Goal: Task Accomplishment & Management: Manage account settings

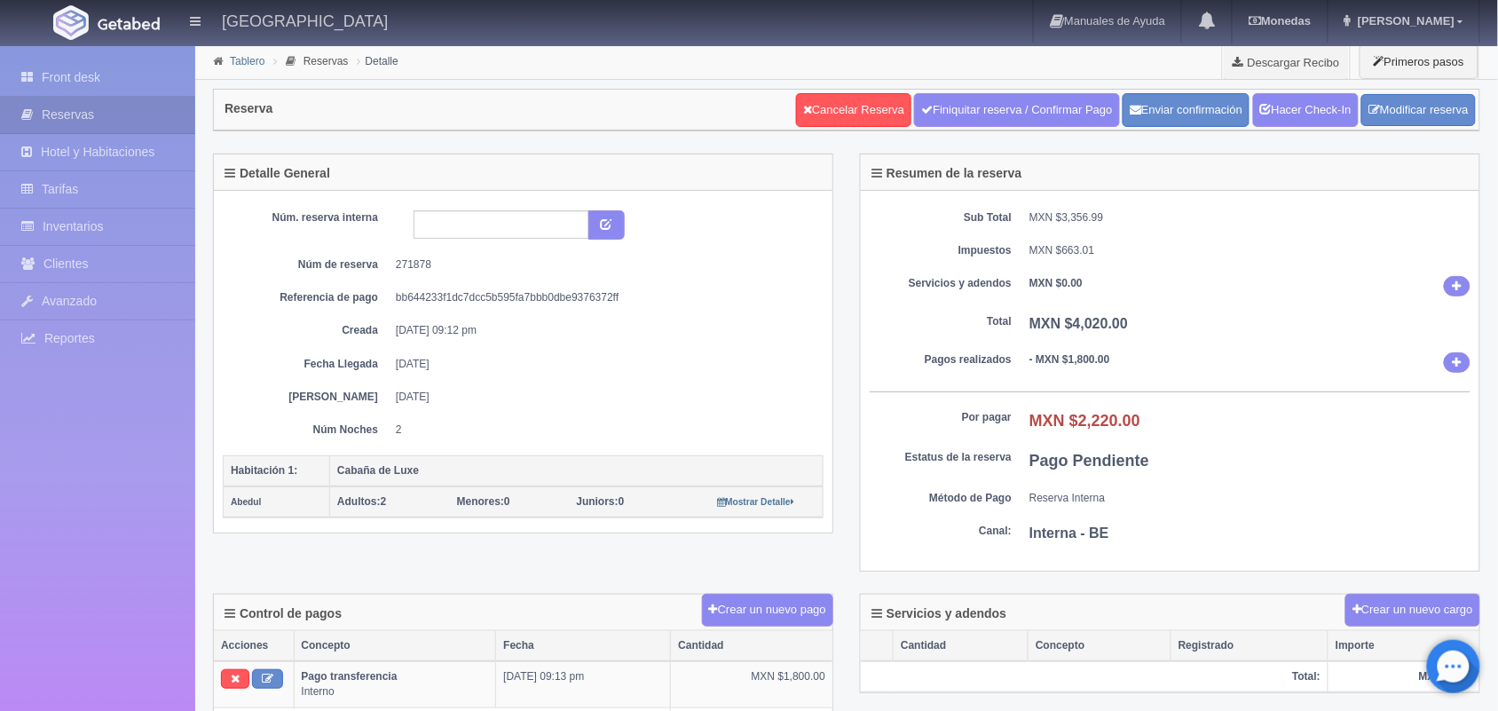
click at [237, 59] on link "Tablero" at bounding box center [247, 61] width 35 height 12
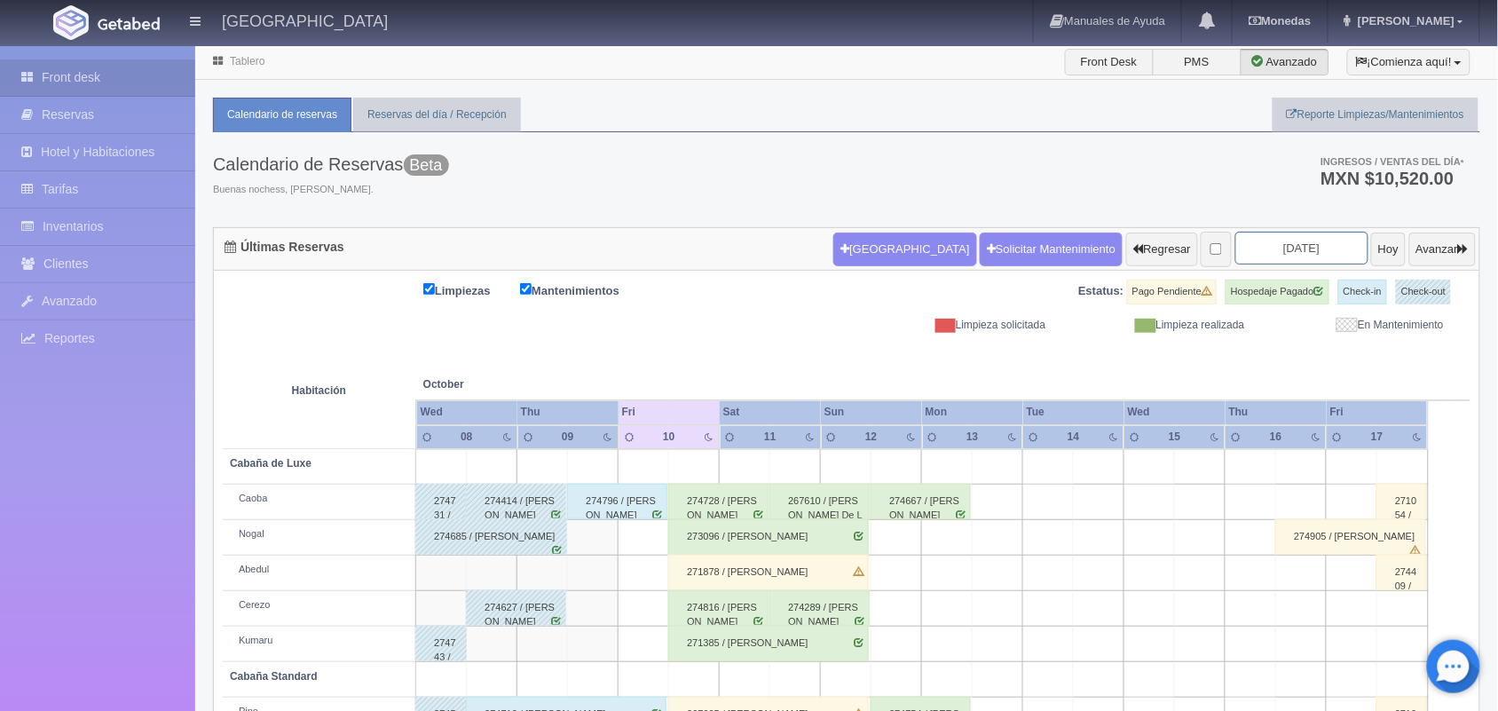
click at [1294, 256] on input "[DATE]" at bounding box center [1302, 248] width 133 height 33
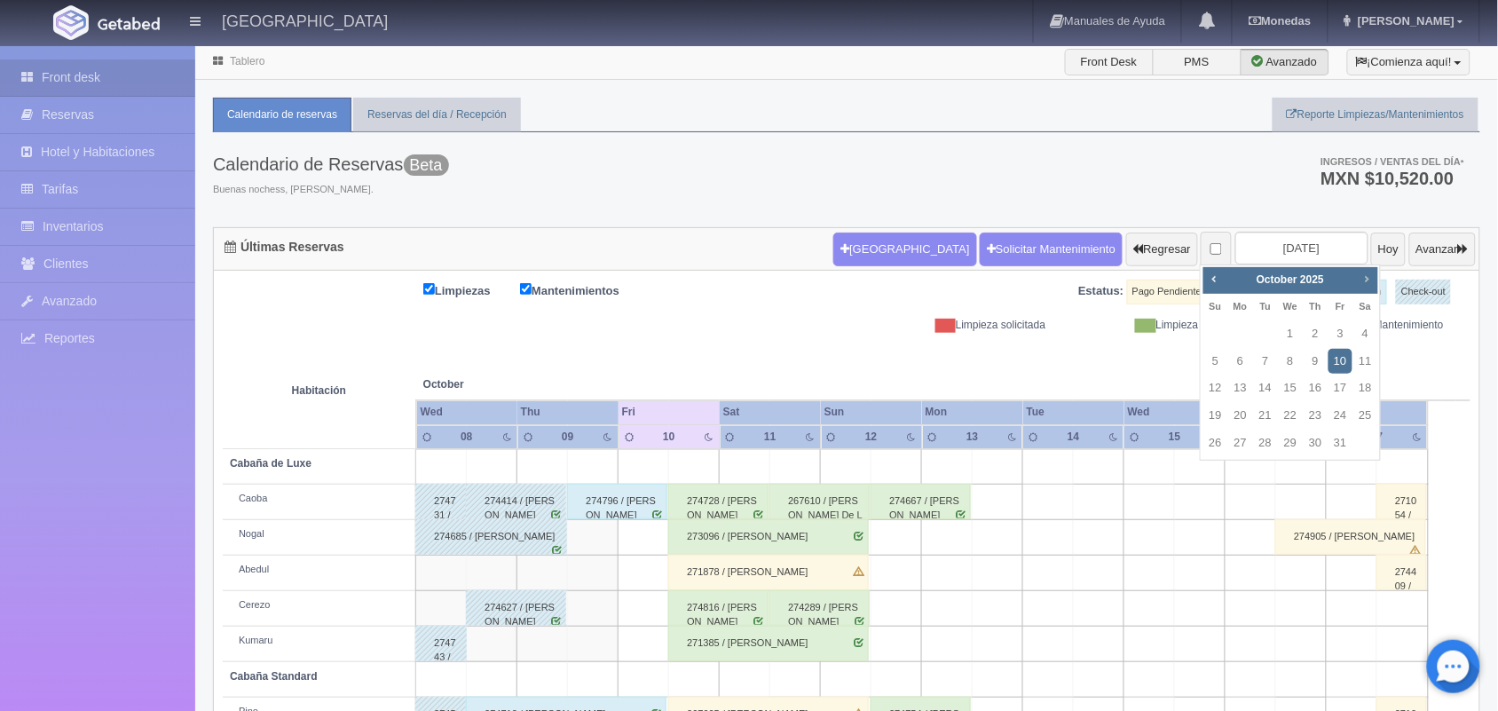
click at [1365, 284] on span "Next" at bounding box center [1367, 279] width 14 height 14
click at [1363, 331] on link "1" at bounding box center [1366, 334] width 23 height 26
type input "2025-11-01"
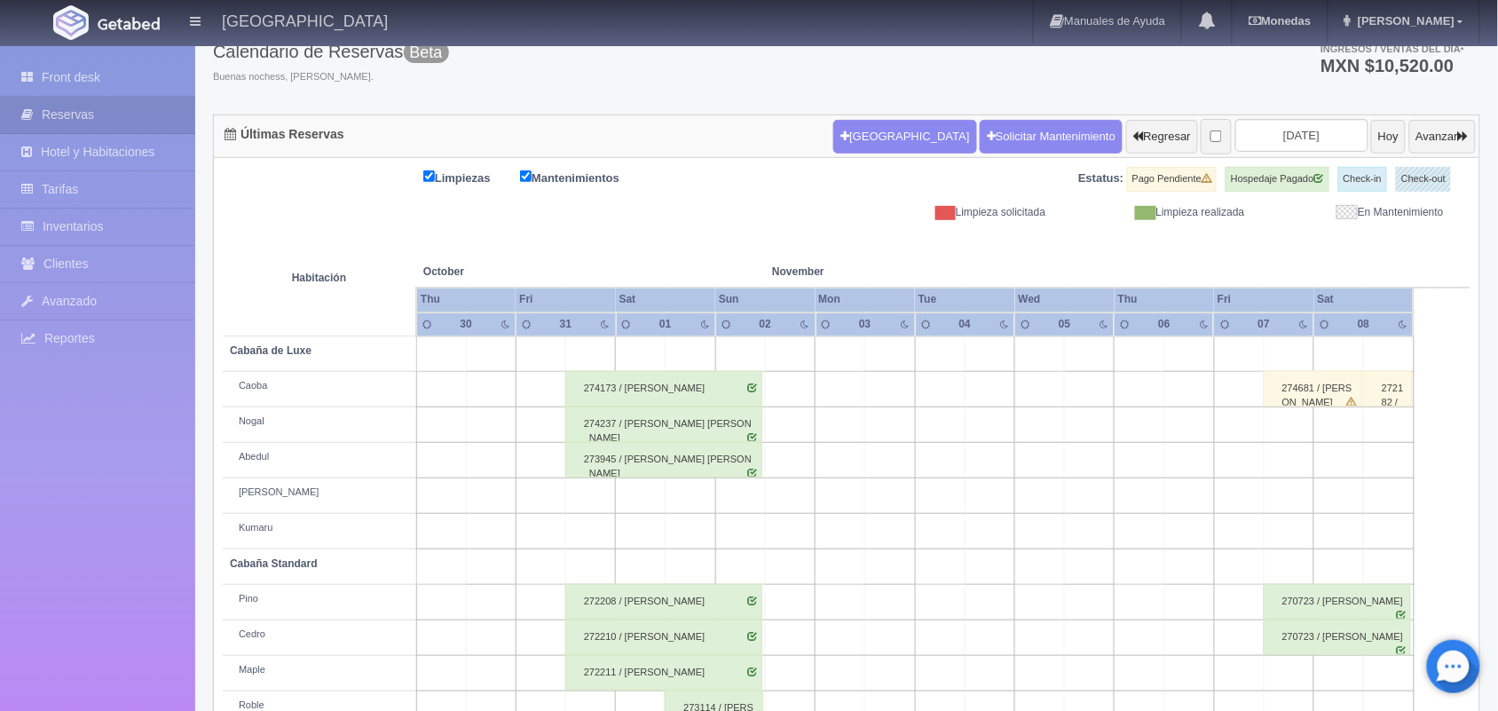
scroll to position [100, 0]
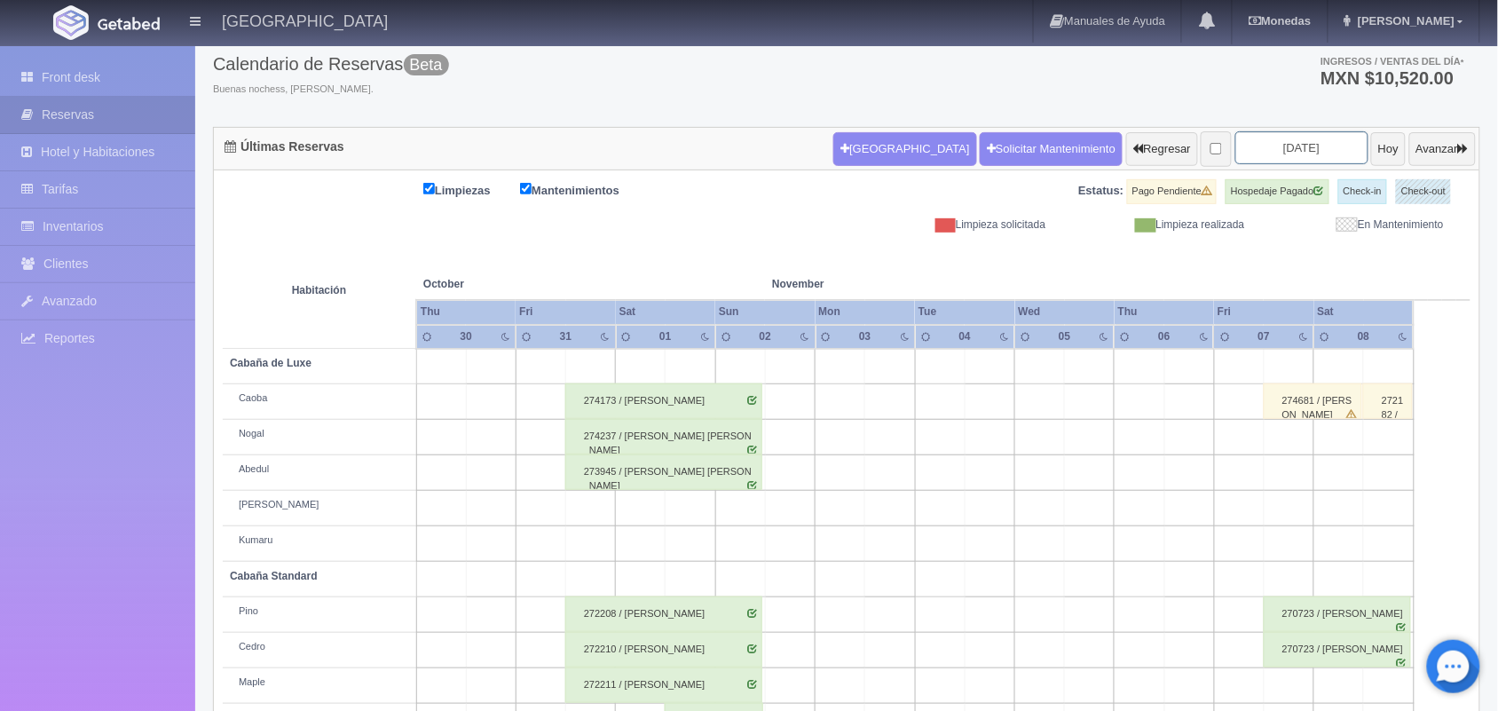
click at [1280, 143] on input "2025-11-01" at bounding box center [1302, 147] width 133 height 33
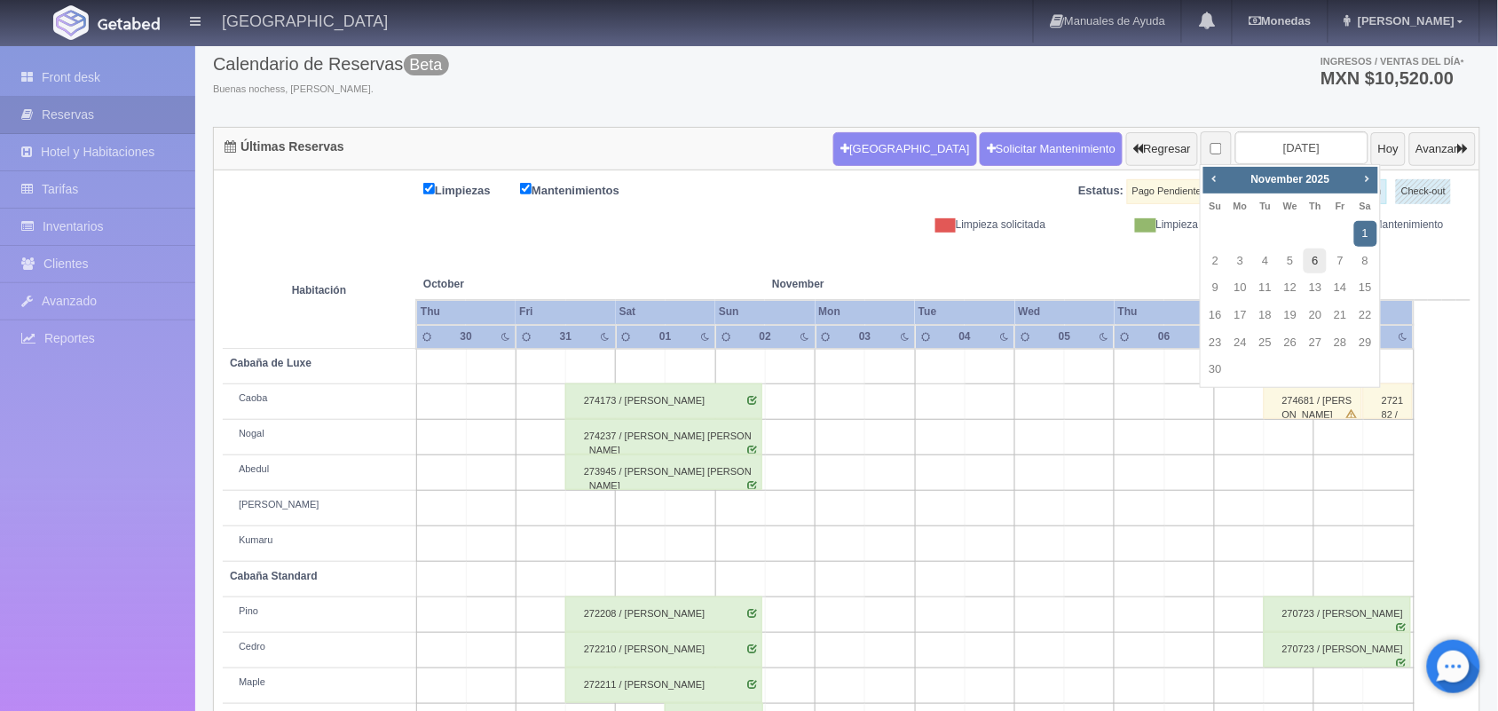
click at [1321, 268] on link "6" at bounding box center [1315, 262] width 23 height 26
type input "2025-11-06"
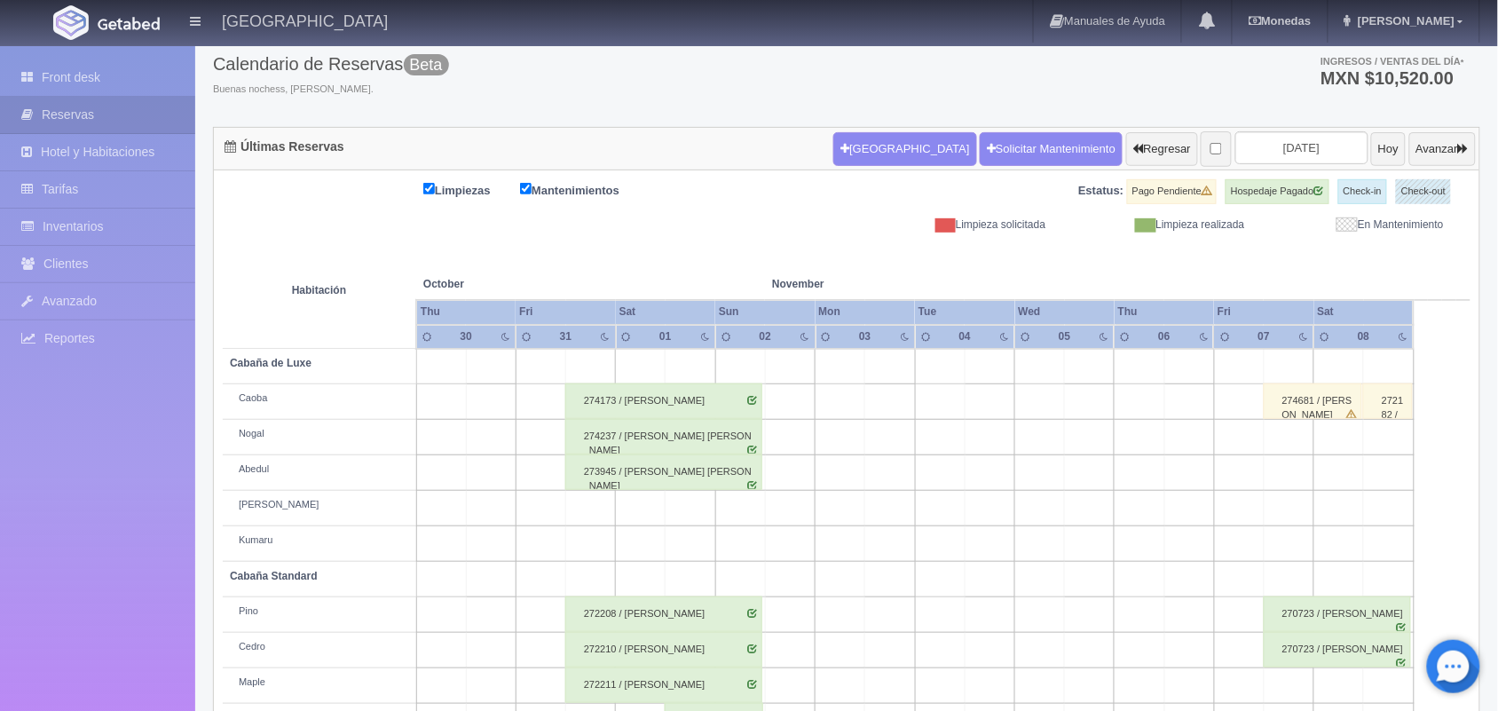
click at [1321, 268] on th at bounding box center [1339, 266] width 150 height 67
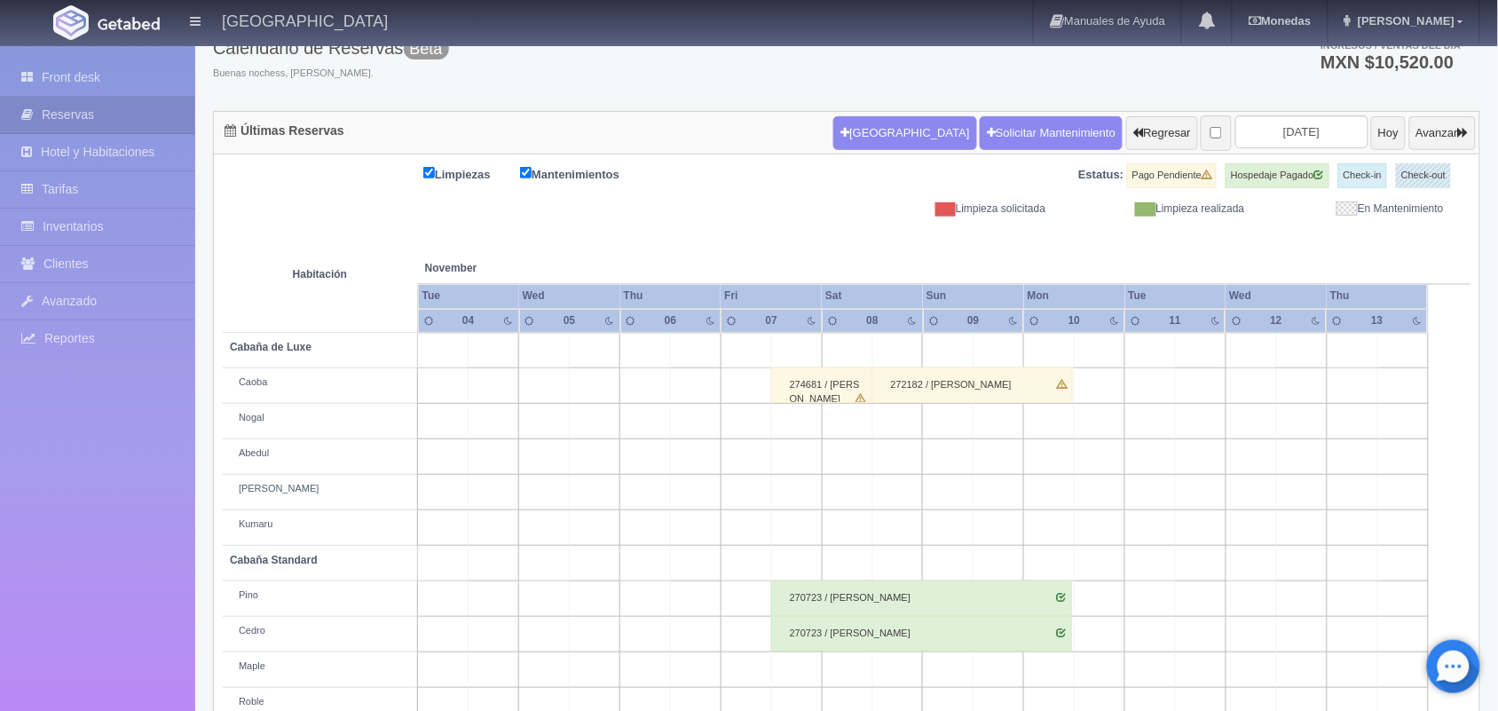
scroll to position [109, 0]
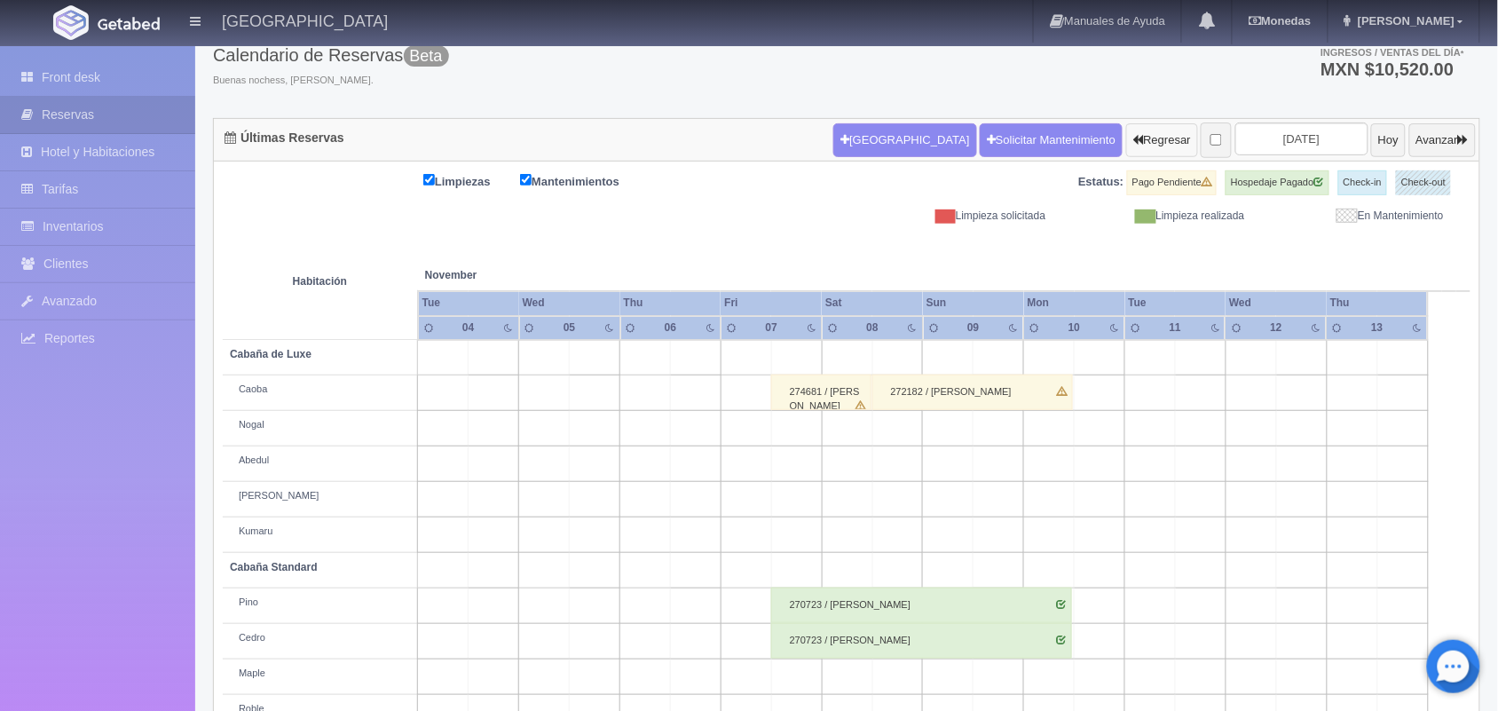
click at [1126, 143] on button "Regresar" at bounding box center [1162, 140] width 72 height 34
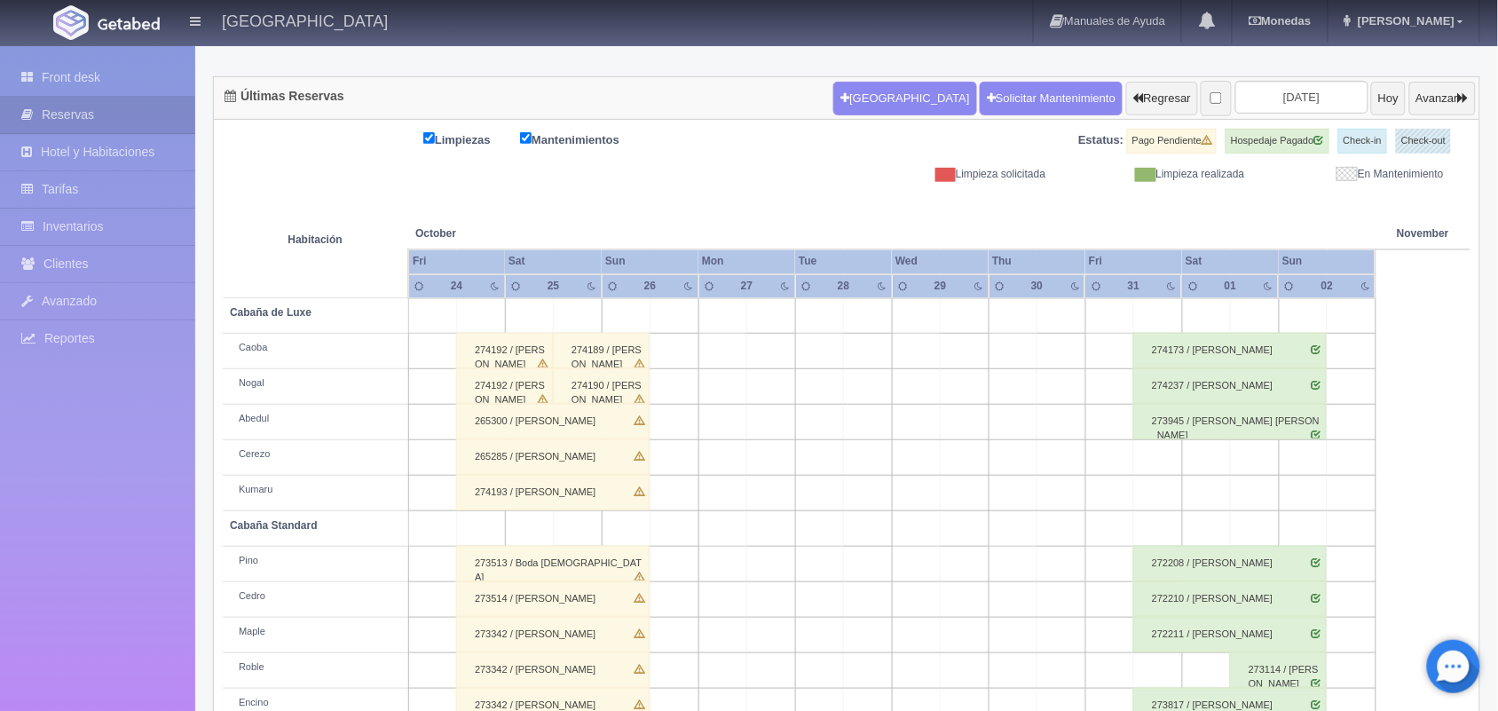
scroll to position [146, 0]
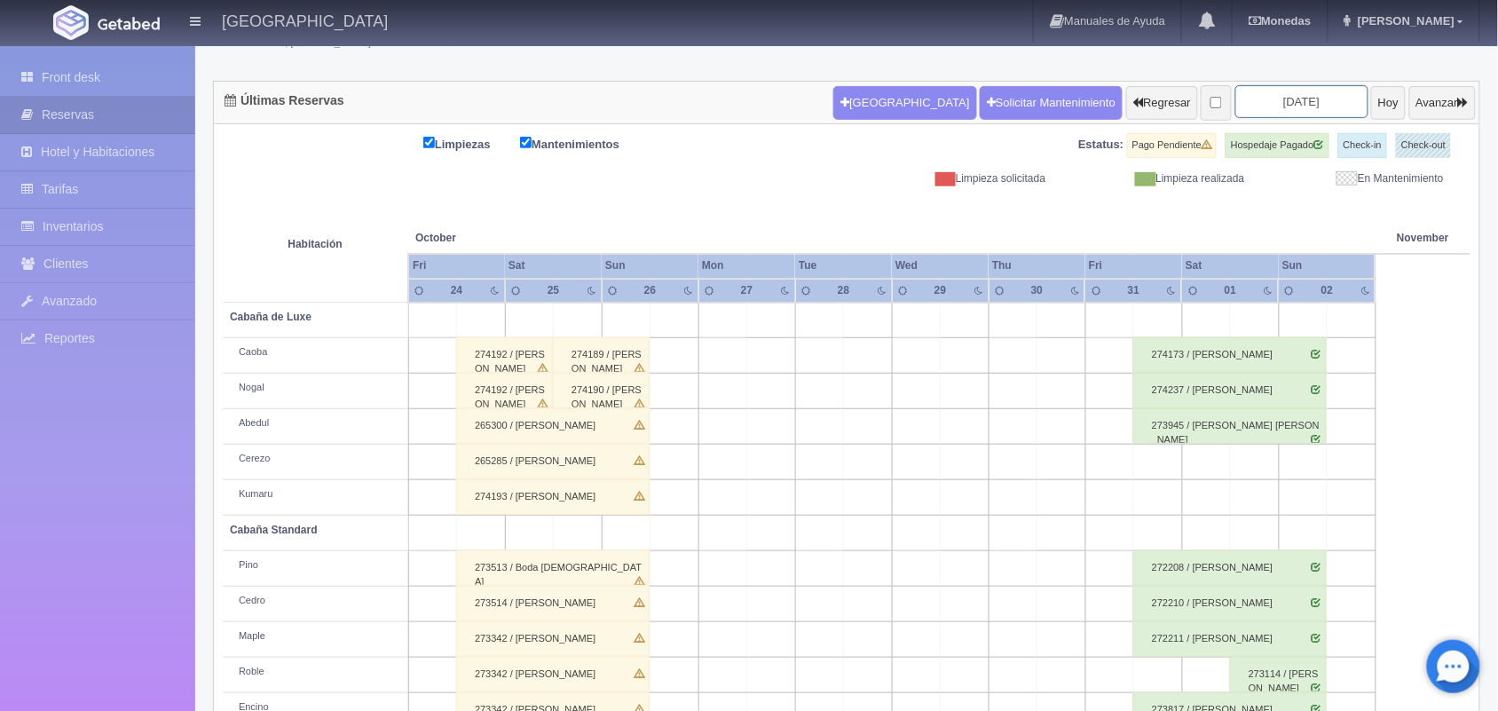
click at [1281, 99] on input "[DATE]" at bounding box center [1302, 101] width 133 height 33
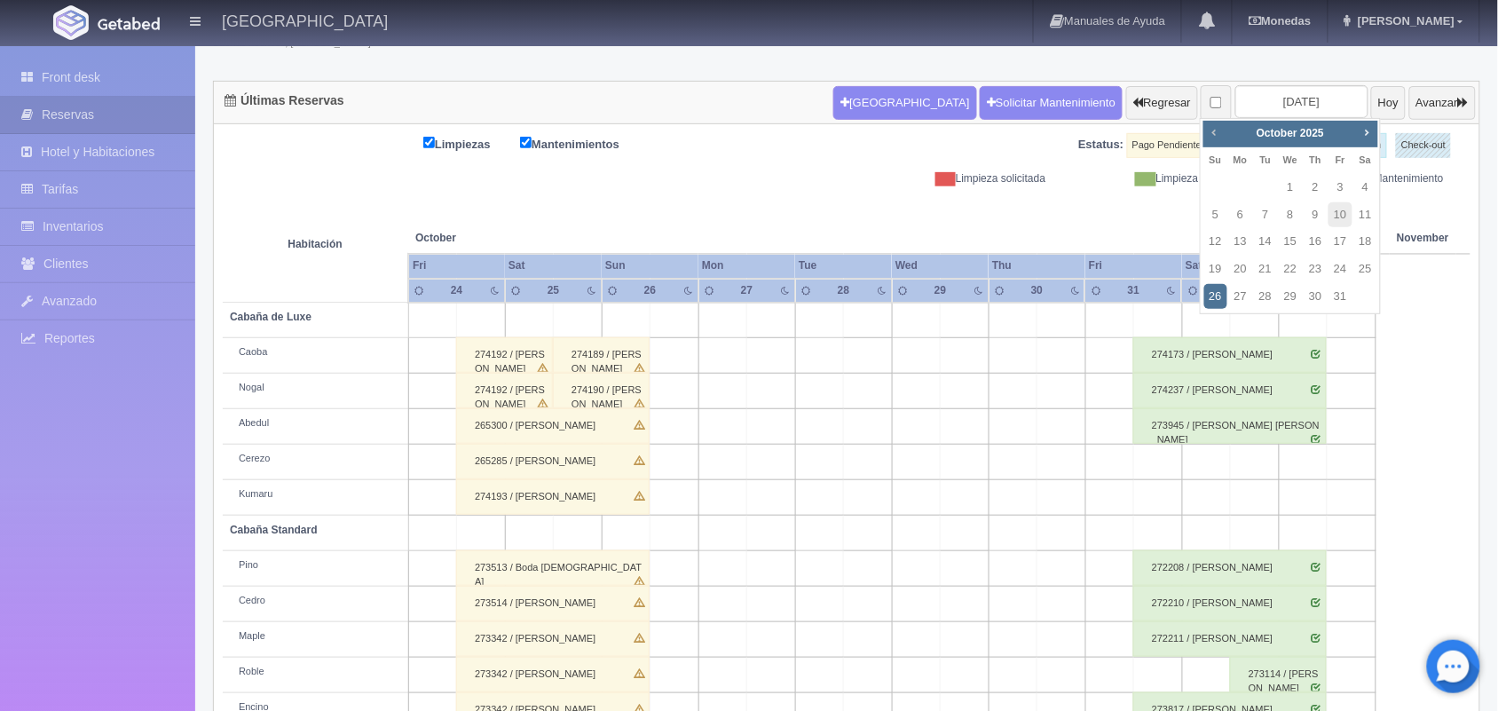
click at [1212, 131] on span "Prev" at bounding box center [1214, 132] width 14 height 14
click at [1370, 134] on span "Next" at bounding box center [1367, 132] width 14 height 14
click at [1212, 133] on span "Prev" at bounding box center [1214, 132] width 14 height 14
click at [1336, 211] on link "10" at bounding box center [1340, 215] width 23 height 26
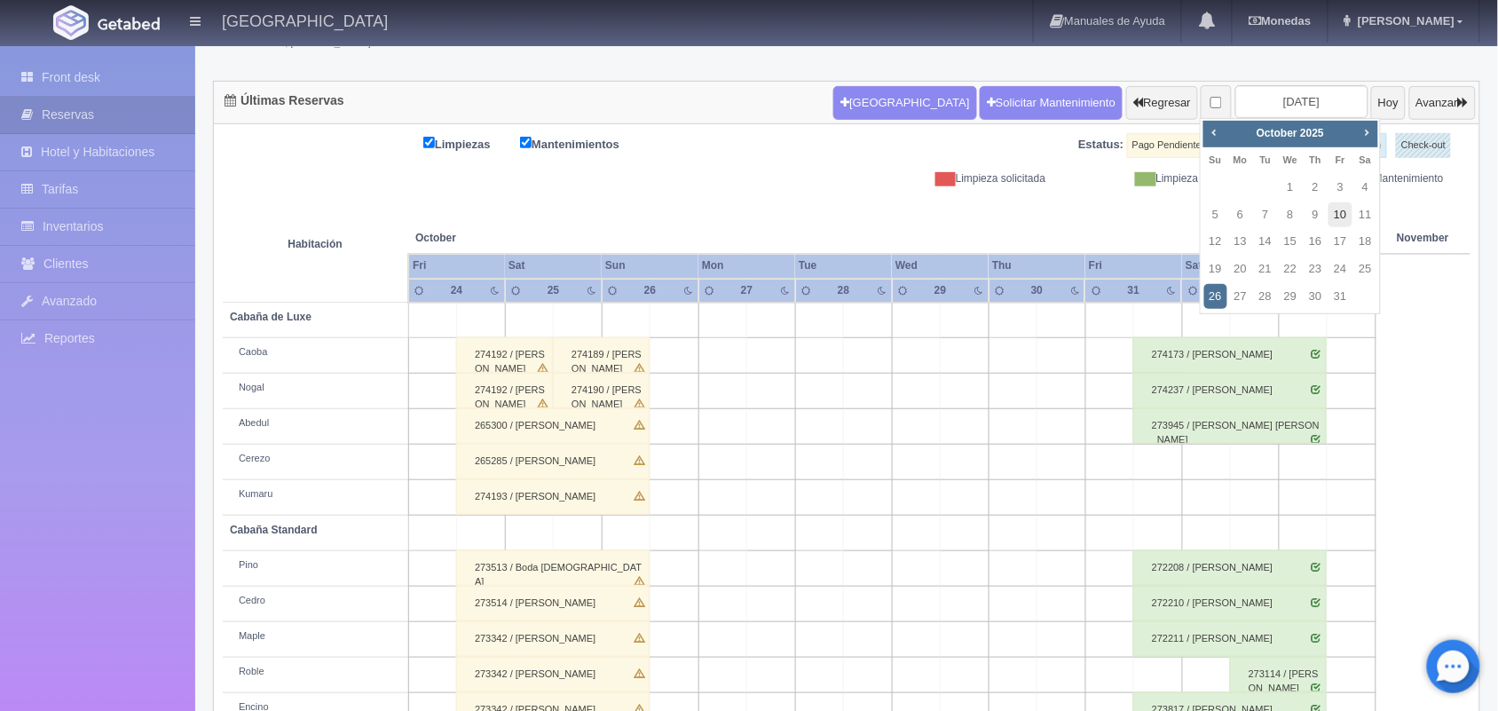
type input "[DATE]"
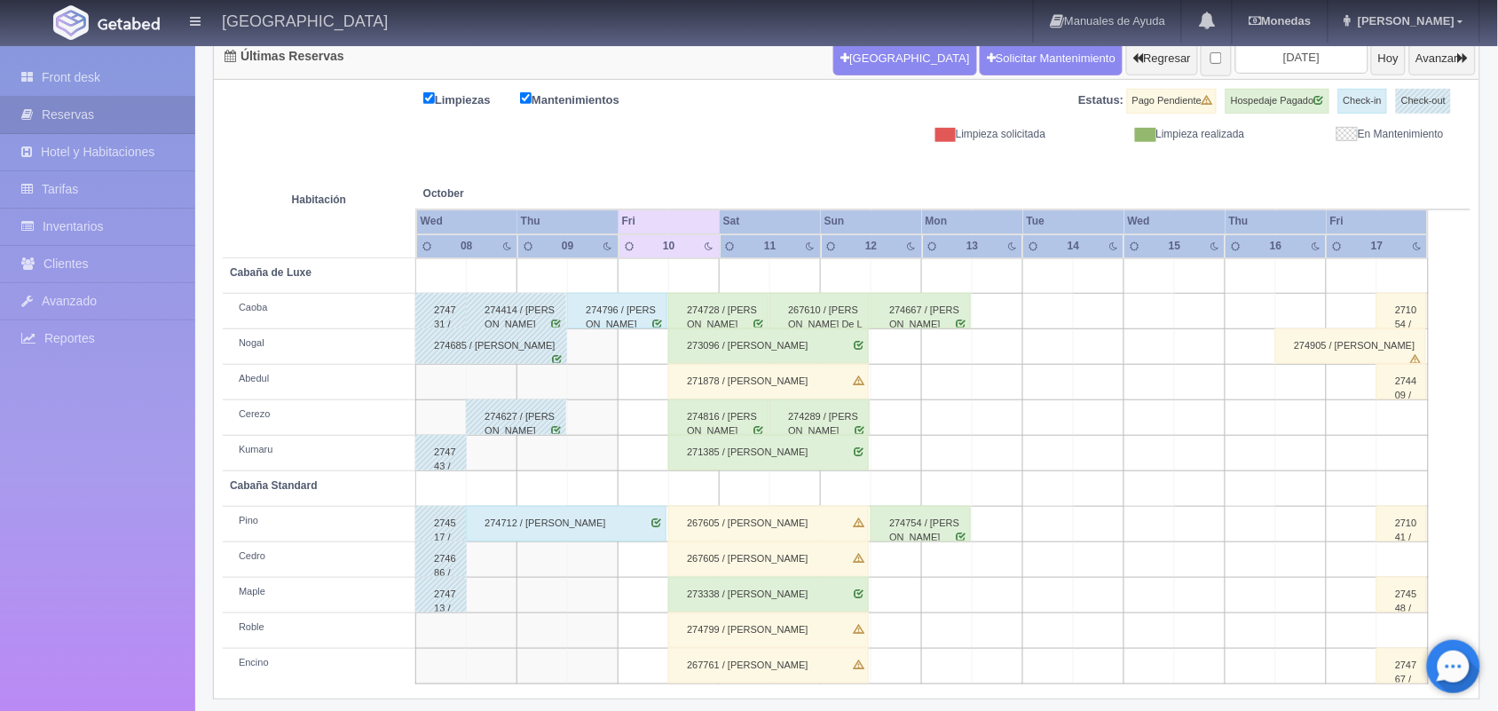
scroll to position [201, 0]
